Goal: Learn about a topic: Learn about a topic

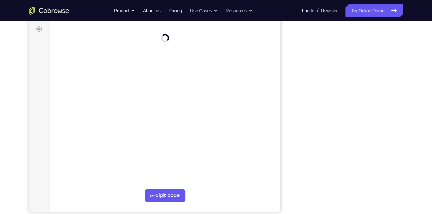
scroll to position [98, 0]
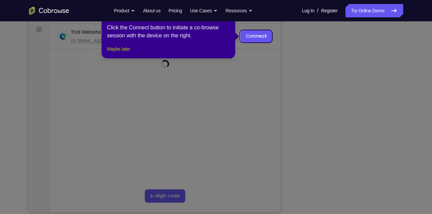
click at [119, 53] on button "Maybe later" at bounding box center [118, 49] width 23 height 8
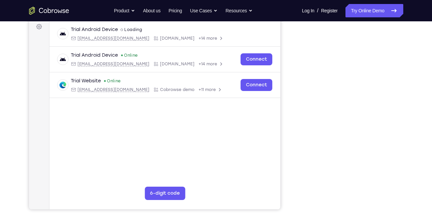
scroll to position [101, 0]
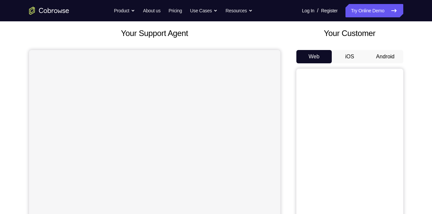
scroll to position [37, 0]
click at [377, 52] on button "Android" at bounding box center [385, 56] width 36 height 13
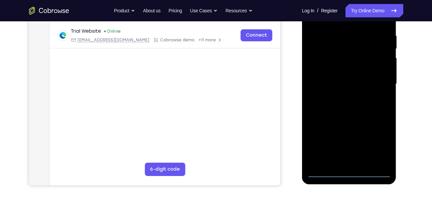
scroll to position [0, 0]
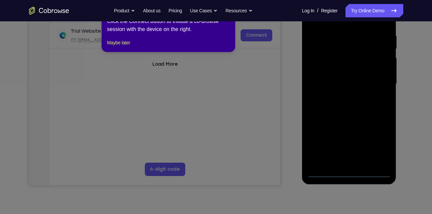
click at [351, 174] on icon at bounding box center [218, 107] width 437 height 214
click at [126, 47] on button "Maybe later" at bounding box center [118, 43] width 23 height 8
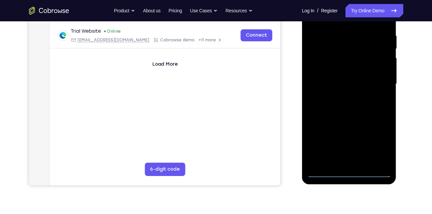
click at [345, 170] on div at bounding box center [349, 84] width 84 height 187
click at [347, 173] on div at bounding box center [349, 84] width 84 height 187
click at [380, 146] on div at bounding box center [349, 84] width 84 height 187
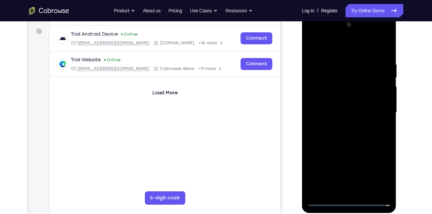
scroll to position [97, 0]
click at [348, 44] on div at bounding box center [349, 112] width 84 height 187
click at [378, 109] on div at bounding box center [349, 112] width 84 height 187
click at [341, 190] on div at bounding box center [349, 112] width 84 height 187
click at [325, 107] on div at bounding box center [349, 112] width 84 height 187
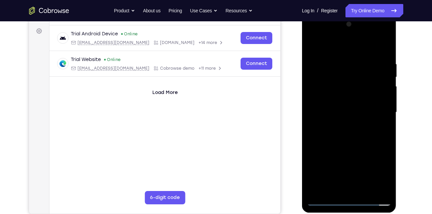
click at [339, 96] on div at bounding box center [349, 112] width 84 height 187
click at [346, 113] on div at bounding box center [349, 112] width 84 height 187
click at [347, 134] on div at bounding box center [349, 112] width 84 height 187
click at [353, 139] on div at bounding box center [349, 112] width 84 height 187
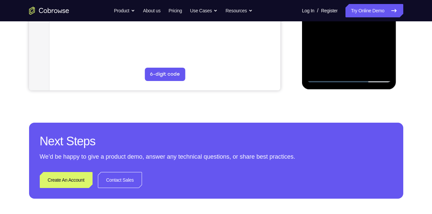
scroll to position [223, 0]
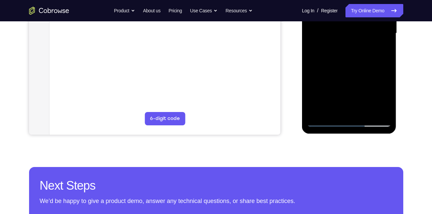
scroll to position [176, 0]
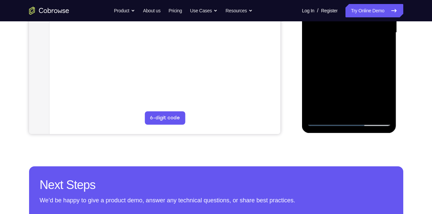
click at [319, 87] on div at bounding box center [349, 32] width 84 height 187
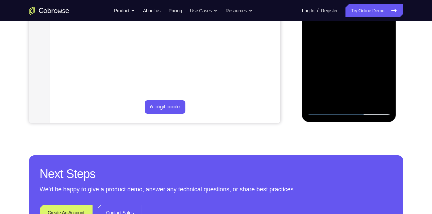
scroll to position [181, 0]
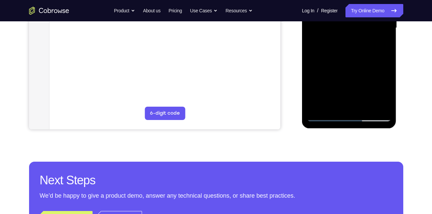
click at [325, 64] on div at bounding box center [349, 28] width 84 height 187
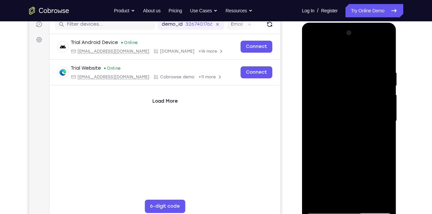
scroll to position [87, 0]
click at [335, 120] on div at bounding box center [349, 121] width 84 height 187
click at [316, 52] on div at bounding box center [349, 121] width 84 height 187
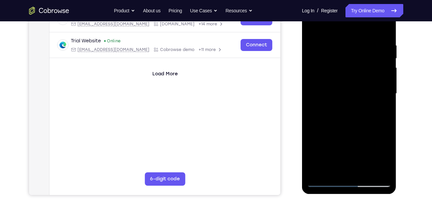
scroll to position [116, 0]
click at [317, 173] on div at bounding box center [349, 93] width 84 height 187
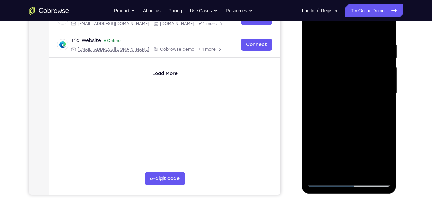
click at [317, 173] on div at bounding box center [349, 93] width 84 height 187
click at [379, 172] on div at bounding box center [349, 93] width 84 height 187
